Goal: Transaction & Acquisition: Purchase product/service

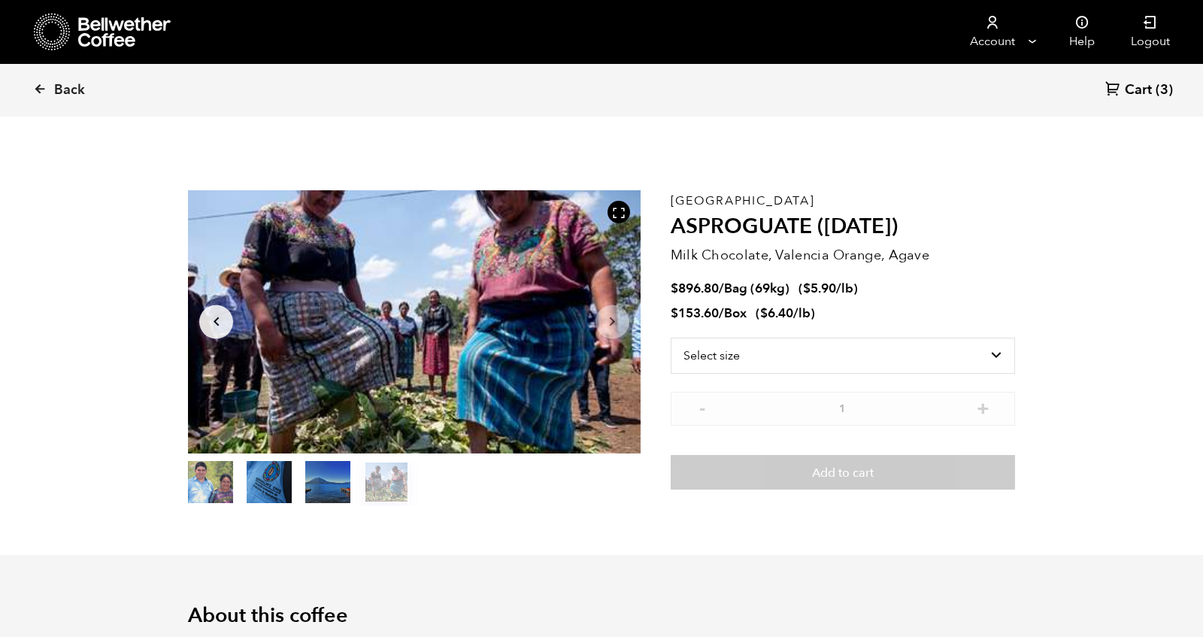
click at [634, 514] on section "Item 4 of 4 Arrow Left Arrow Right item 0 item 1 item 2 item 3 Item 4 of 4 Guat…" at bounding box center [601, 348] width 902 height 414
click at [220, 479] on button "item 0" at bounding box center [210, 485] width 45 height 42
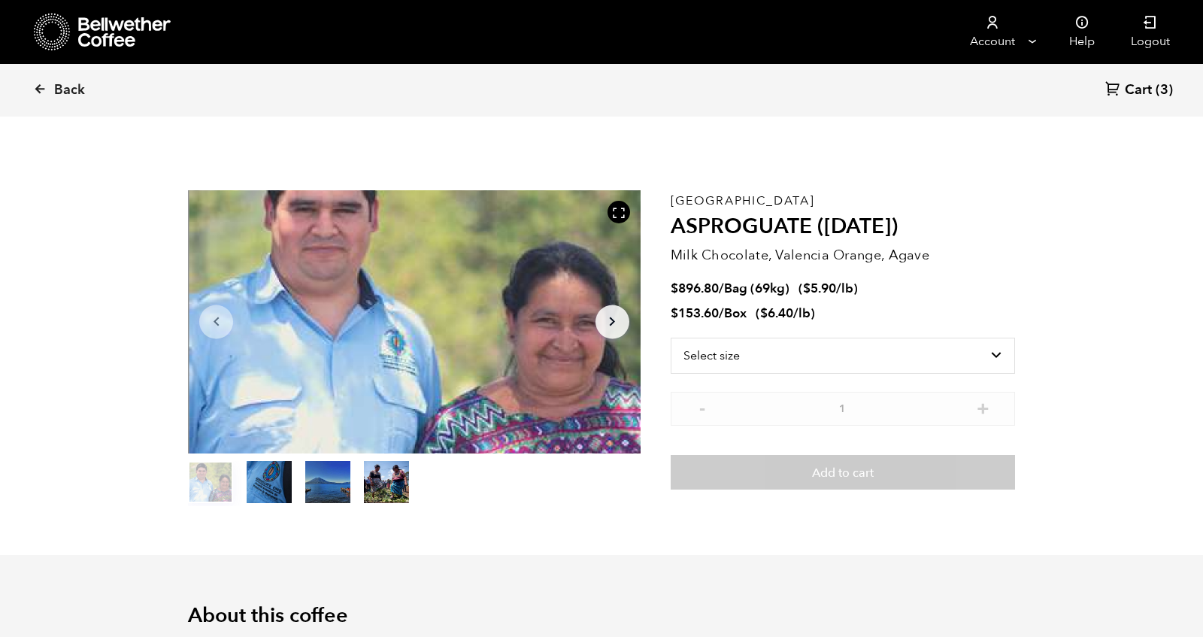
click at [255, 480] on button "item 1" at bounding box center [269, 485] width 45 height 42
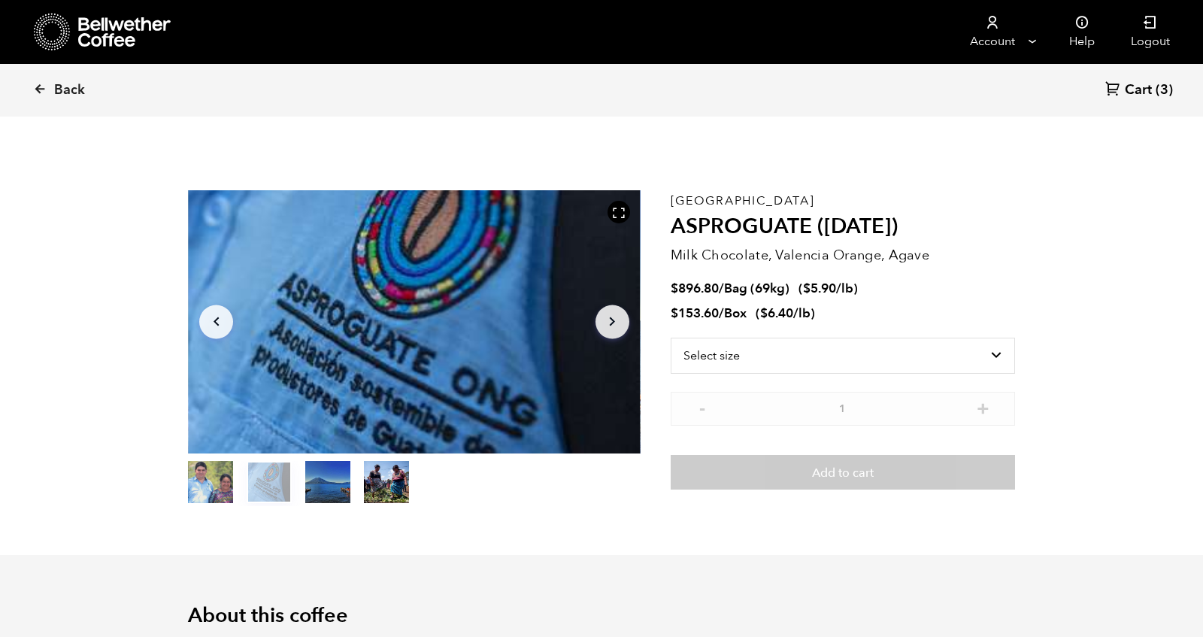
click at [301, 482] on ol "item 0 item 1 item 2 item 3" at bounding box center [298, 485] width 221 height 42
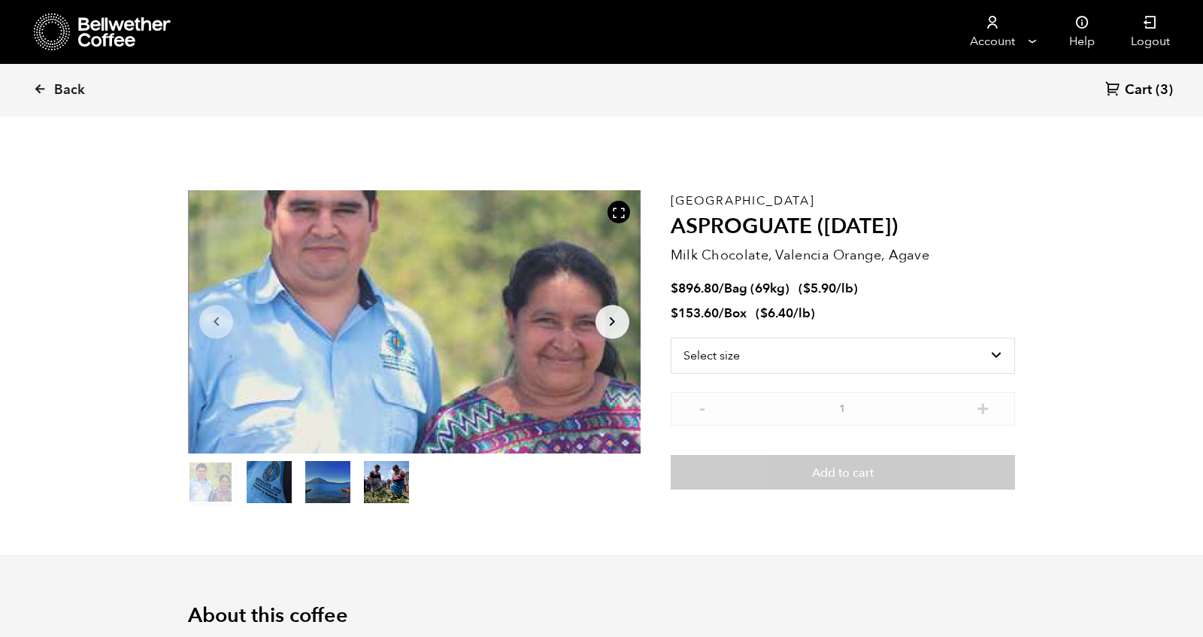
click at [329, 483] on button "item 2" at bounding box center [327, 485] width 45 height 42
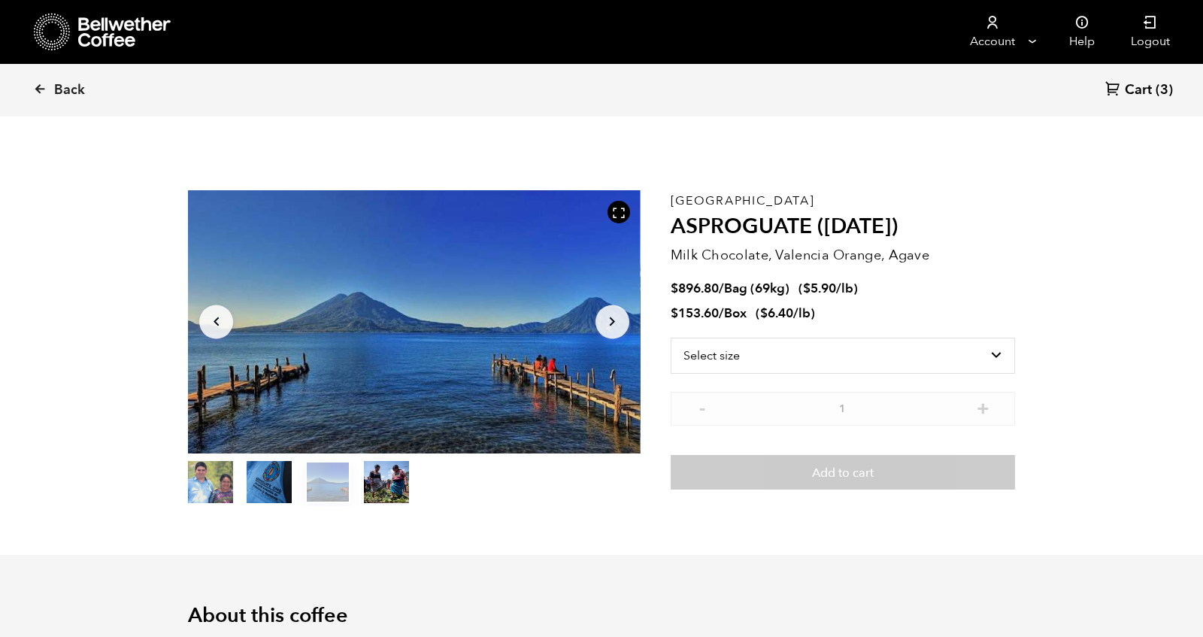
click at [409, 483] on ul at bounding box center [414, 483] width 453 height 45
click at [393, 483] on button "item 3" at bounding box center [386, 485] width 45 height 42
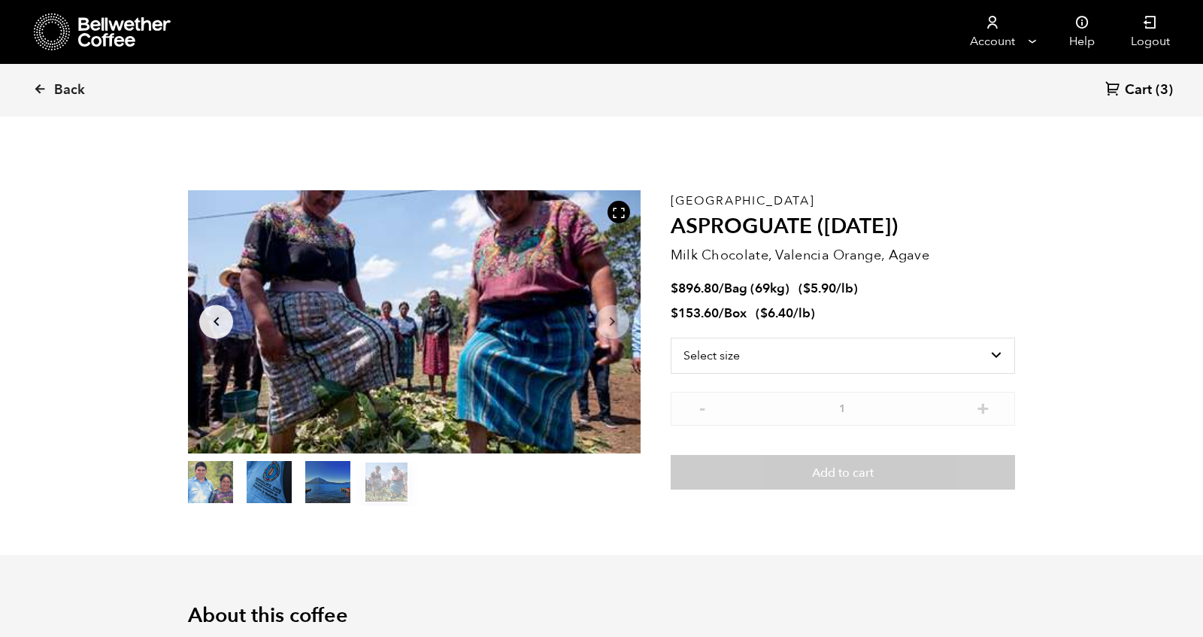
click at [334, 479] on button "item 2" at bounding box center [327, 485] width 45 height 42
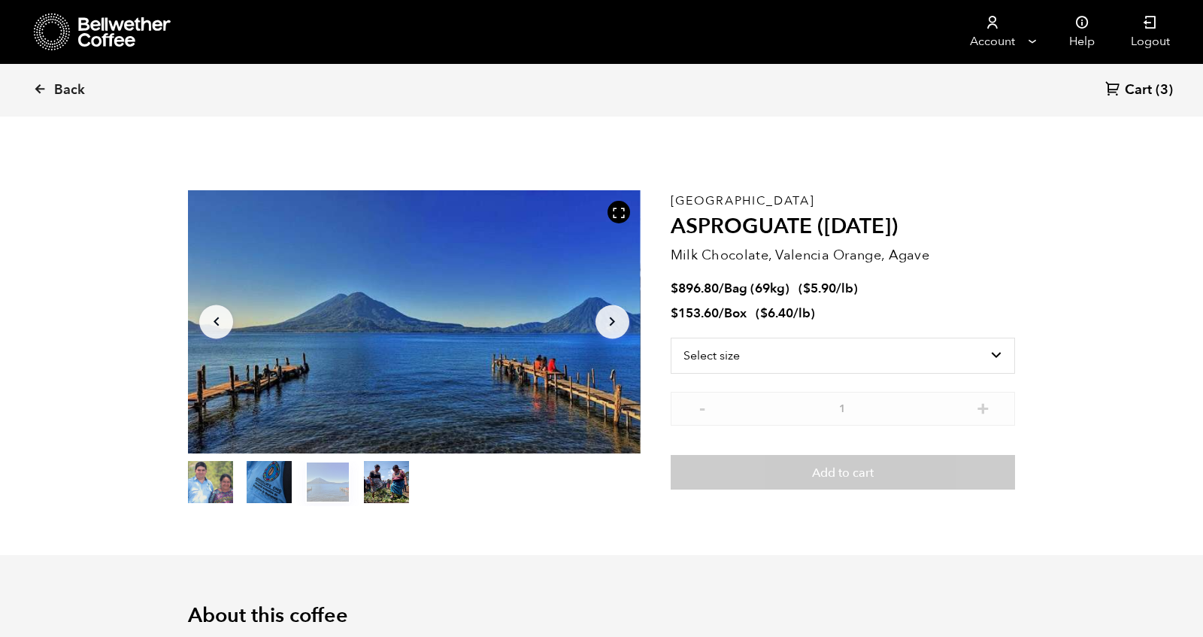
click at [1129, 91] on span "Cart" at bounding box center [1138, 90] width 27 height 18
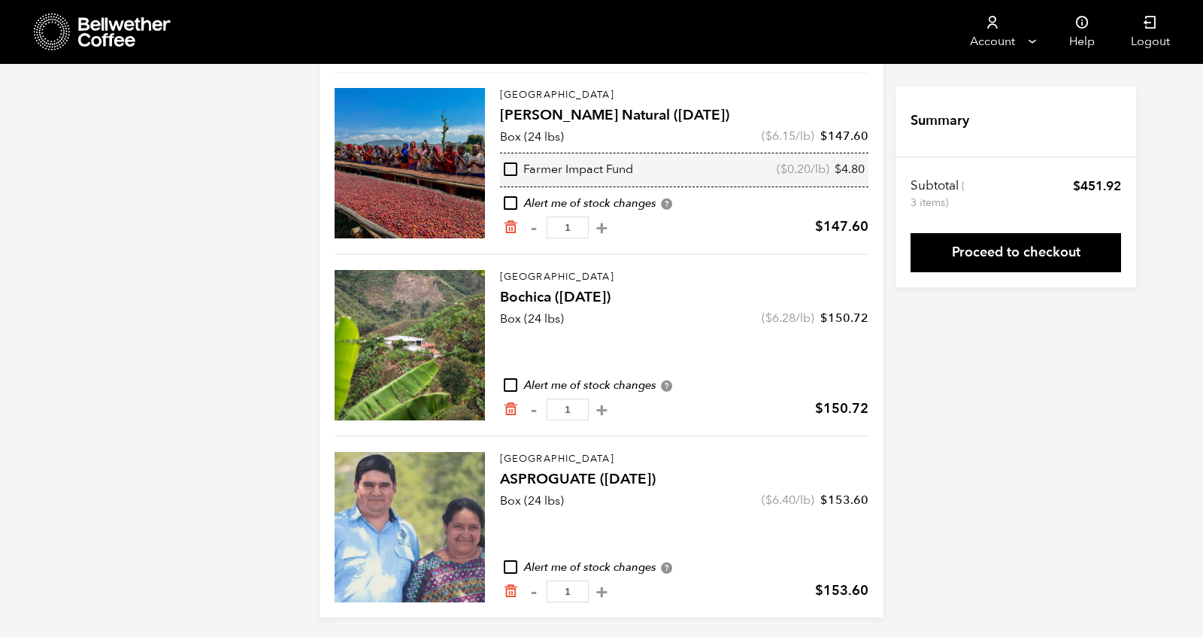
scroll to position [153, 0]
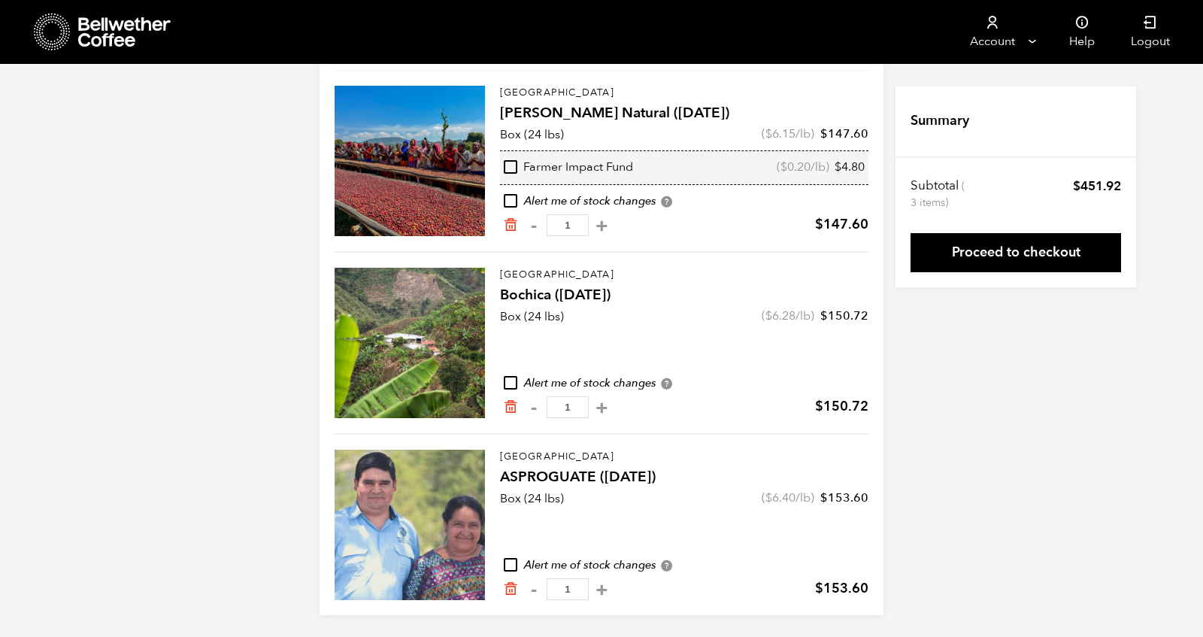
click at [1064, 429] on div "Your Cart 3 Items Update cart 3 Items Ethiopia [PERSON_NAME] Natural ([DATE]) B…" at bounding box center [601, 274] width 1203 height 681
